Goal: Information Seeking & Learning: Learn about a topic

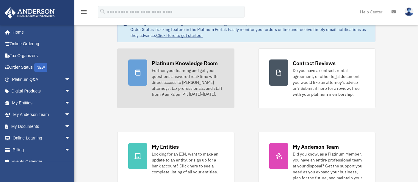
scroll to position [22, 0]
click at [179, 94] on div "Further your learning and get your questions answered real-time with direct acc…" at bounding box center [187, 83] width 71 height 30
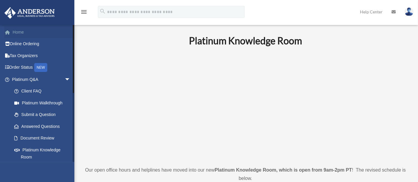
click at [23, 31] on link "Home" at bounding box center [41, 32] width 75 height 12
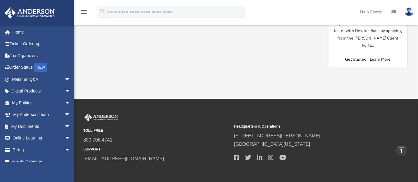
scroll to position [531, 0]
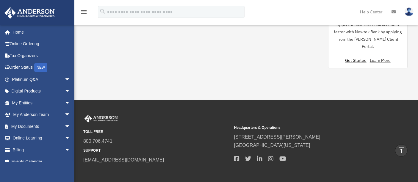
click at [95, 104] on div "TOLL FREE 800.706.4741 SUPPORT info@andersonadvisors.com Headquarters & Operati…" at bounding box center [209, 145] width 427 height 90
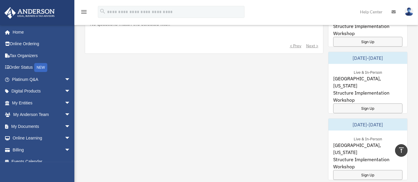
scroll to position [270, 0]
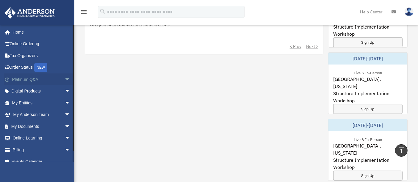
click at [42, 83] on link "Platinum Q&A arrow_drop_down" at bounding box center [41, 79] width 75 height 12
click at [65, 78] on span "arrow_drop_down" at bounding box center [71, 79] width 12 height 12
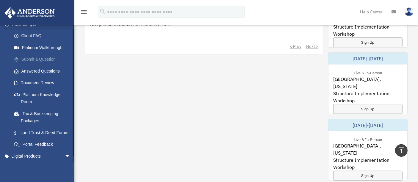
scroll to position [57, 0]
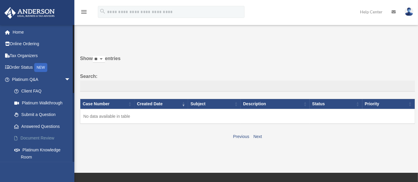
click at [43, 138] on link "Document Review" at bounding box center [43, 138] width 71 height 12
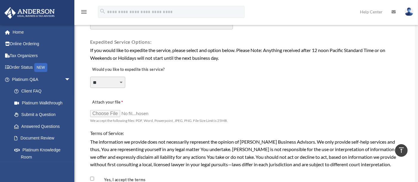
scroll to position [413, 0]
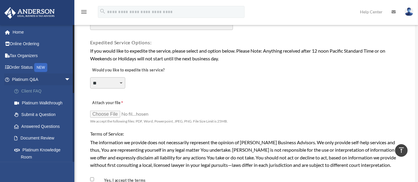
click at [45, 90] on link "Client FAQ" at bounding box center [43, 91] width 71 height 12
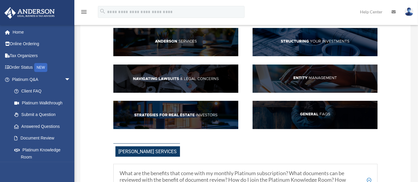
click at [176, 82] on img at bounding box center [175, 79] width 125 height 28
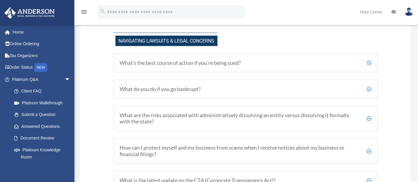
scroll to position [479, 0]
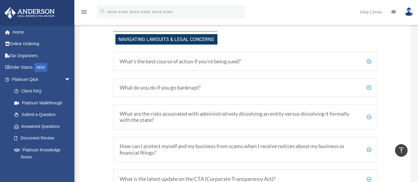
click at [191, 64] on h5 "What’s the best course of action if you’re being sued?" at bounding box center [246, 61] width 252 height 7
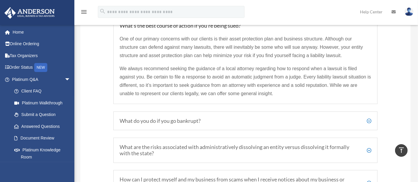
scroll to position [525, 0]
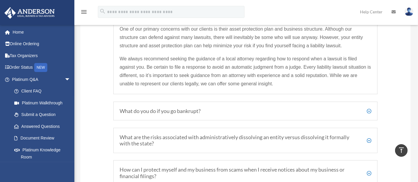
click at [198, 112] on h5 "What do you do if you go bankrupt?" at bounding box center [246, 111] width 252 height 7
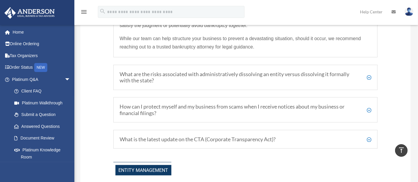
scroll to position [591, 0]
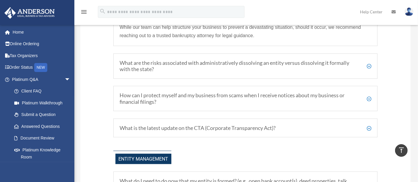
click at [201, 73] on h5 "What are the risks associated with administratively dissolving an entity versus…" at bounding box center [246, 66] width 252 height 13
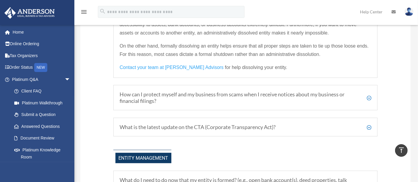
scroll to position [614, 0]
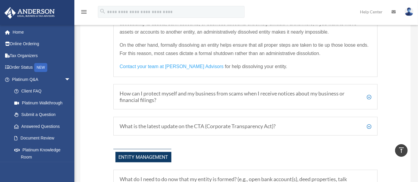
click at [176, 101] on h5 "How can I protect myself and my business from scams when I receive notices abou…" at bounding box center [246, 96] width 252 height 13
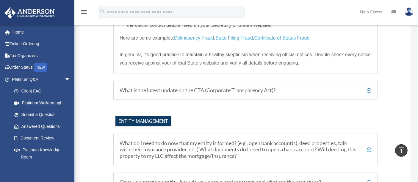
scroll to position [730, 0]
click at [175, 93] on h5 "What is the latest update on the CTA (Corporate Transparency Act)?" at bounding box center [246, 90] width 252 height 7
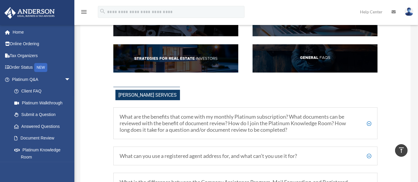
scroll to position [118, 0]
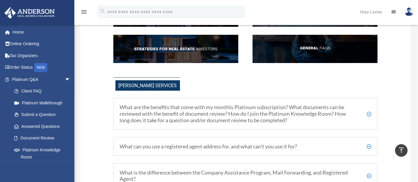
click at [195, 115] on h5 "What are the benefits that come with my monthly Platinum subscription? What doc…" at bounding box center [246, 113] width 252 height 19
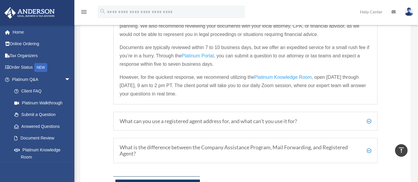
scroll to position [241, 0]
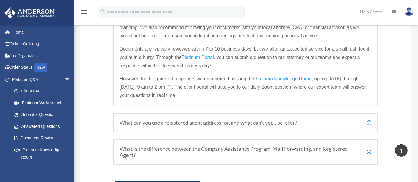
click at [282, 80] on span "Platinum Knowledge Room" at bounding box center [282, 78] width 57 height 5
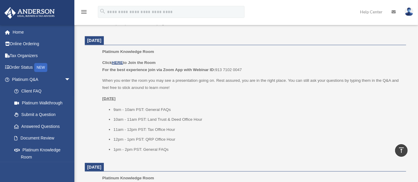
scroll to position [618, 0]
